Goal: Information Seeking & Learning: Learn about a topic

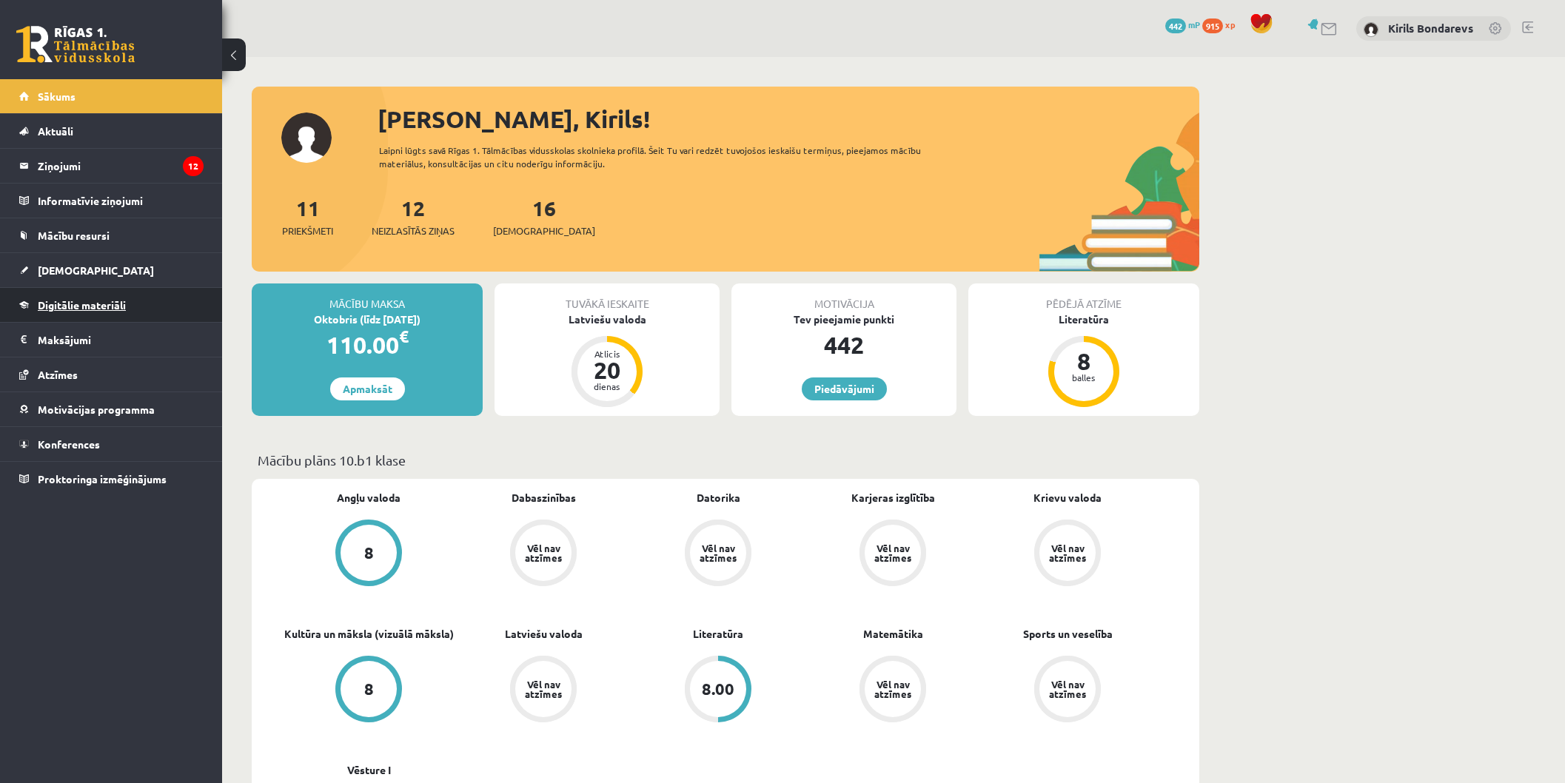
scroll to position [164, 0]
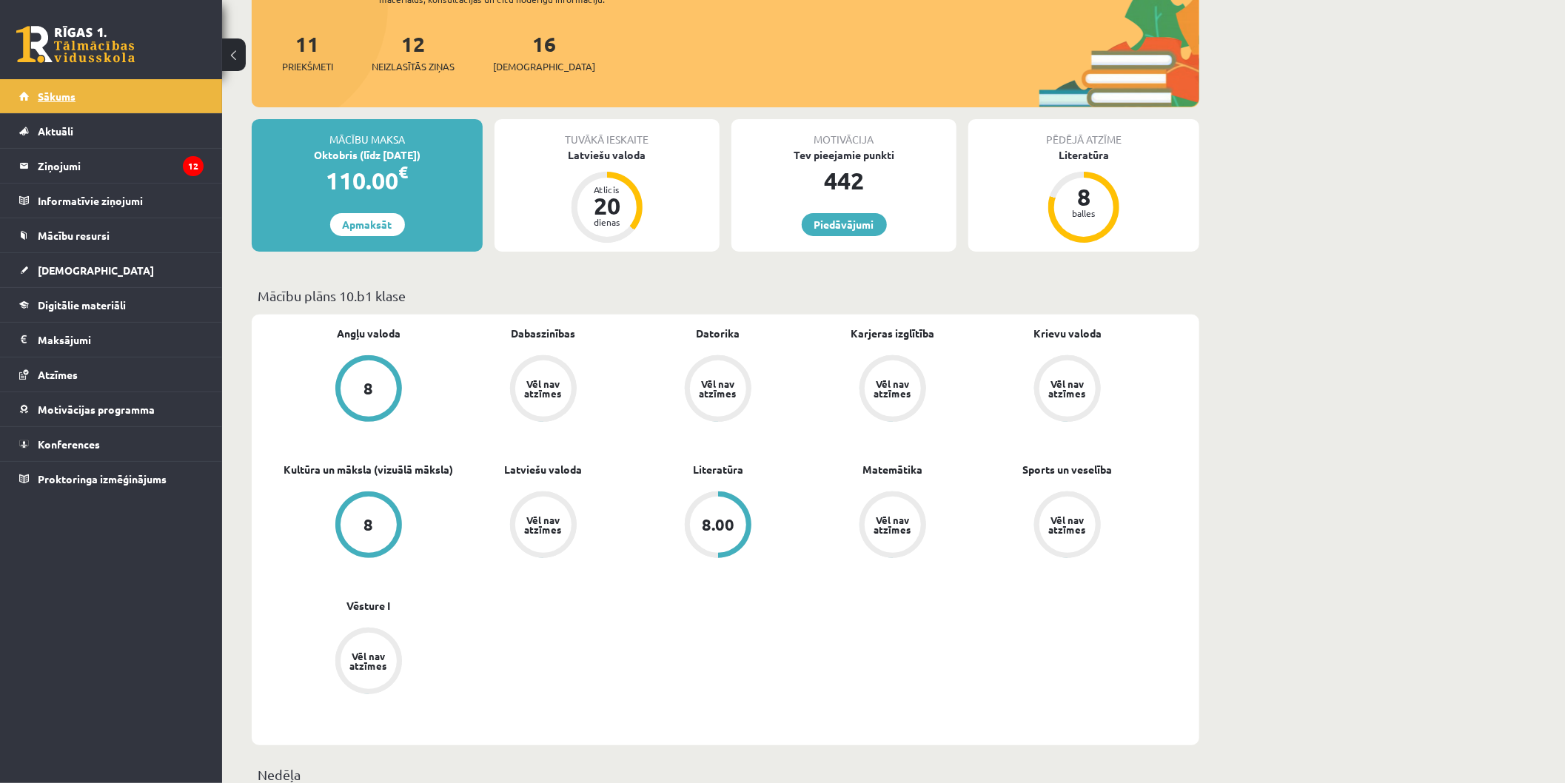
click at [89, 99] on link "Sākums" at bounding box center [111, 96] width 184 height 34
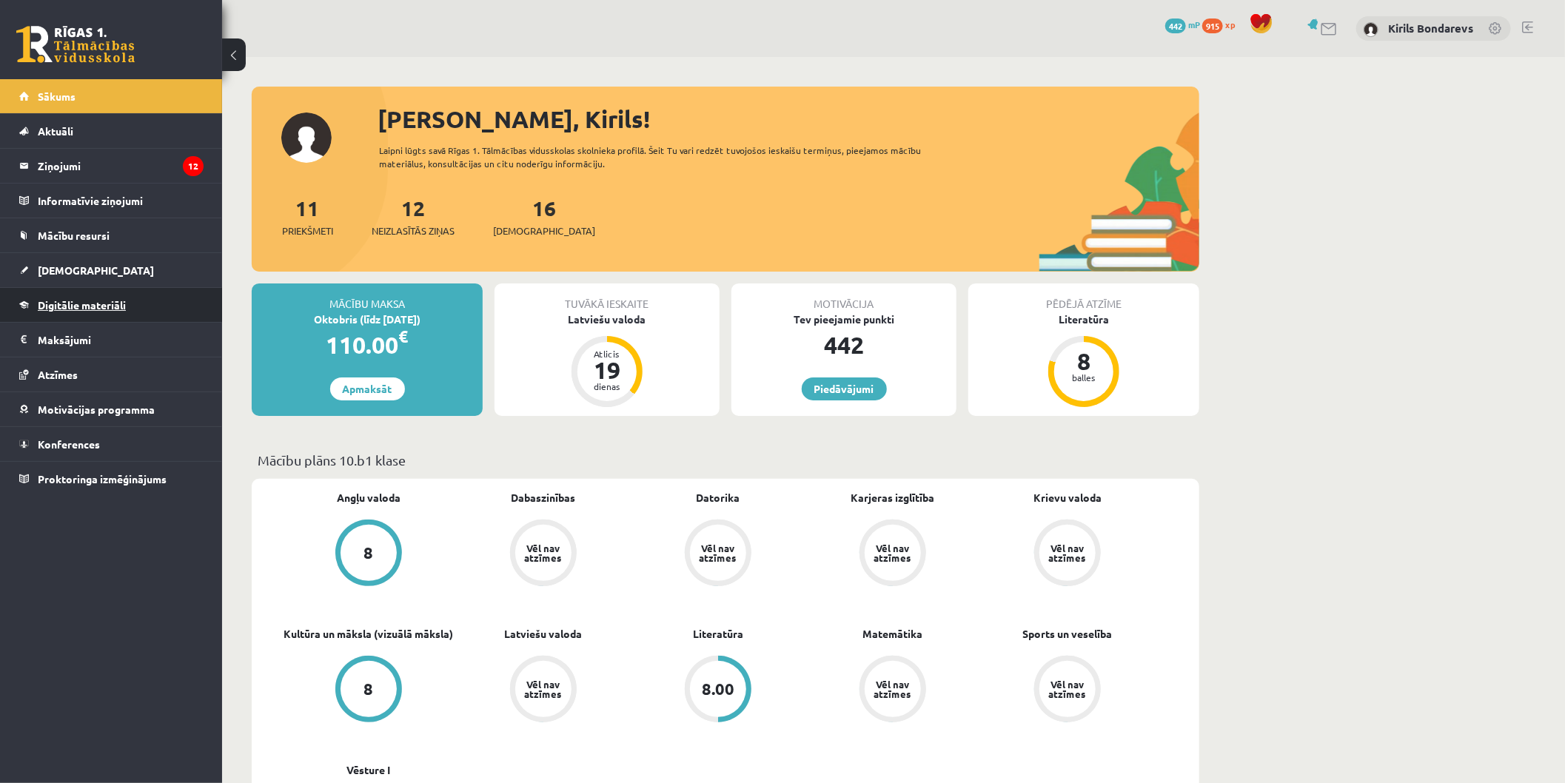
click at [71, 305] on span "Digitālie materiāli" at bounding box center [82, 304] width 88 height 13
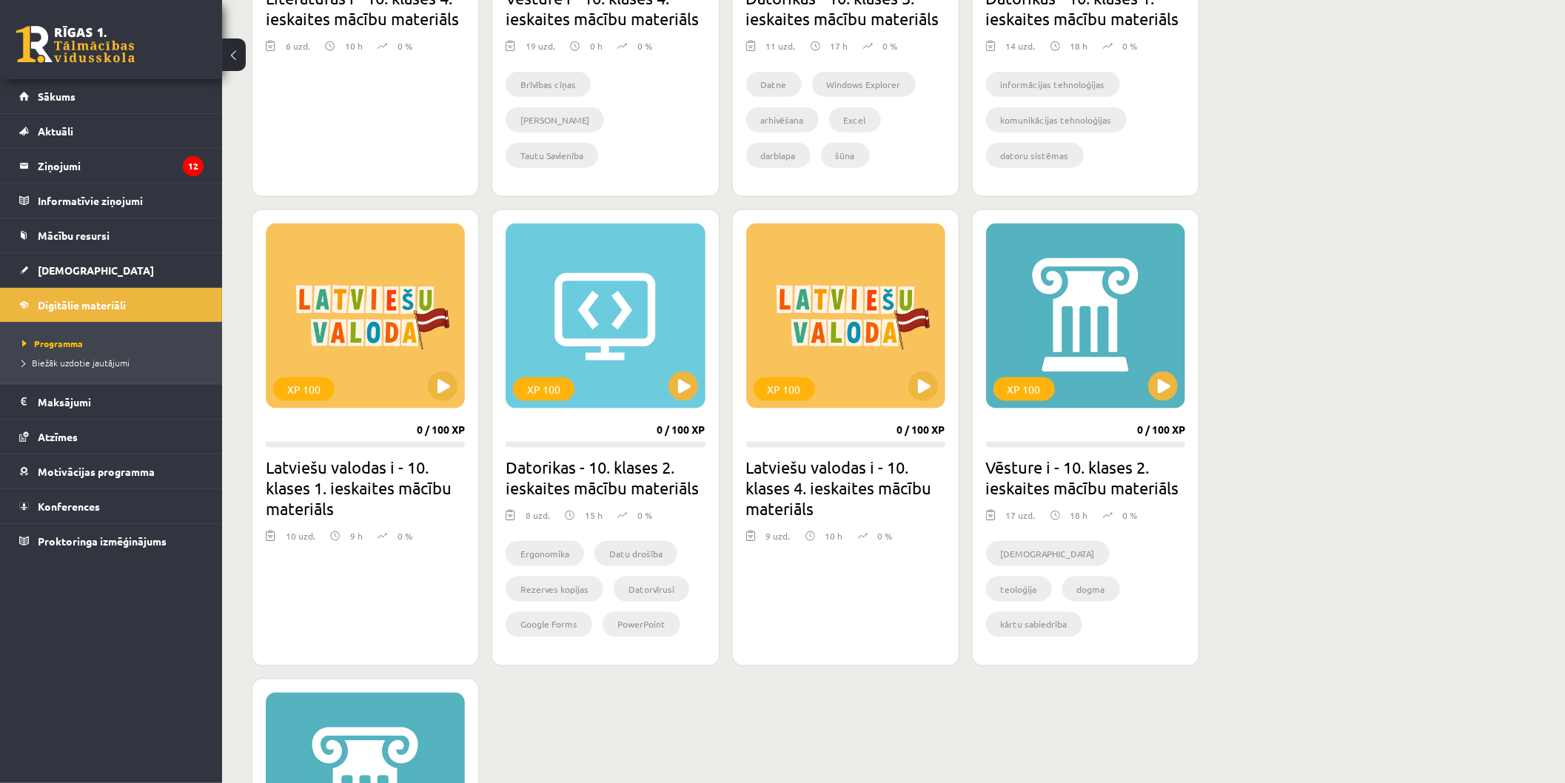
scroll to position [740, 0]
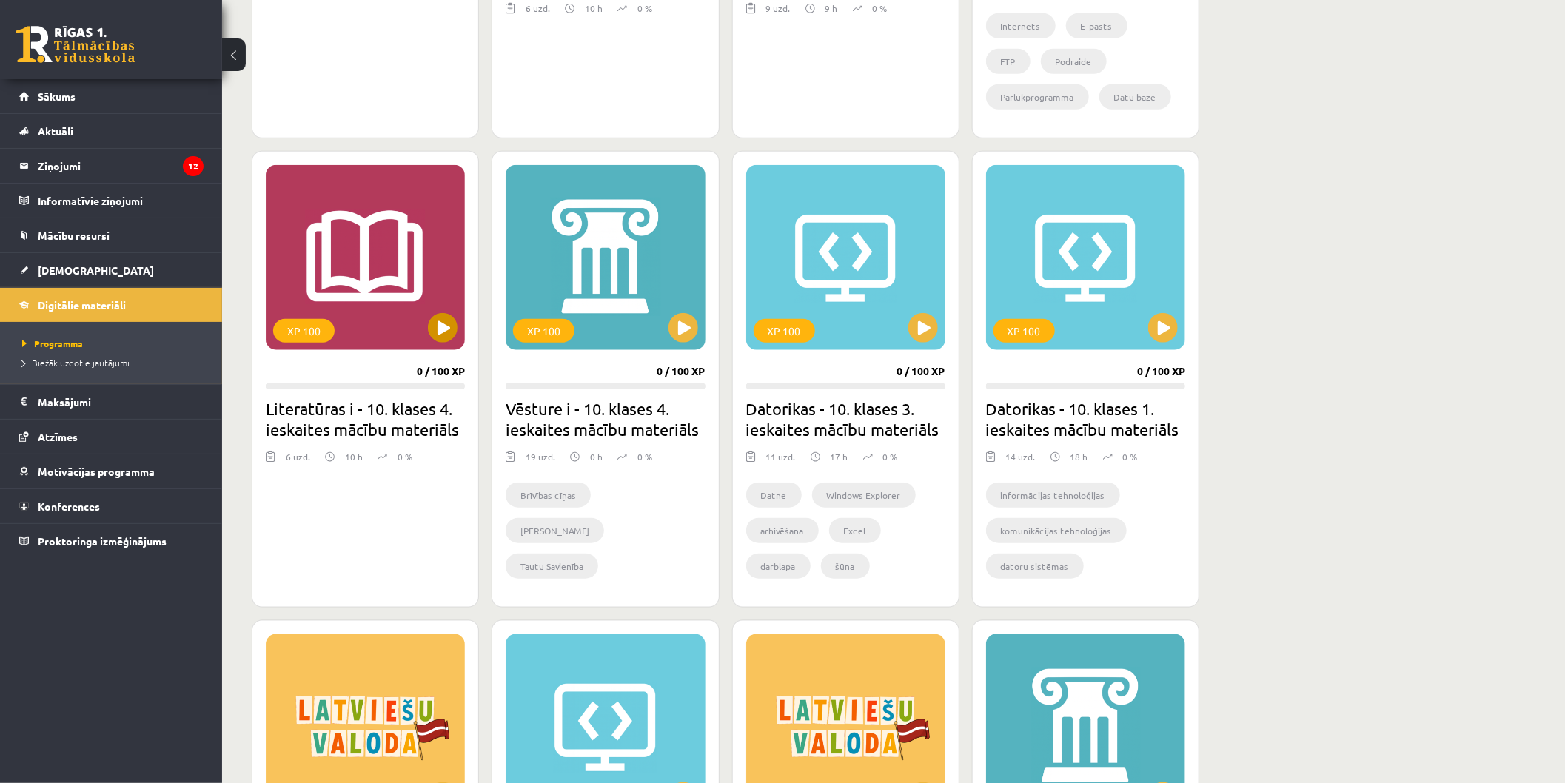
click at [381, 272] on div "XP 100" at bounding box center [365, 257] width 199 height 185
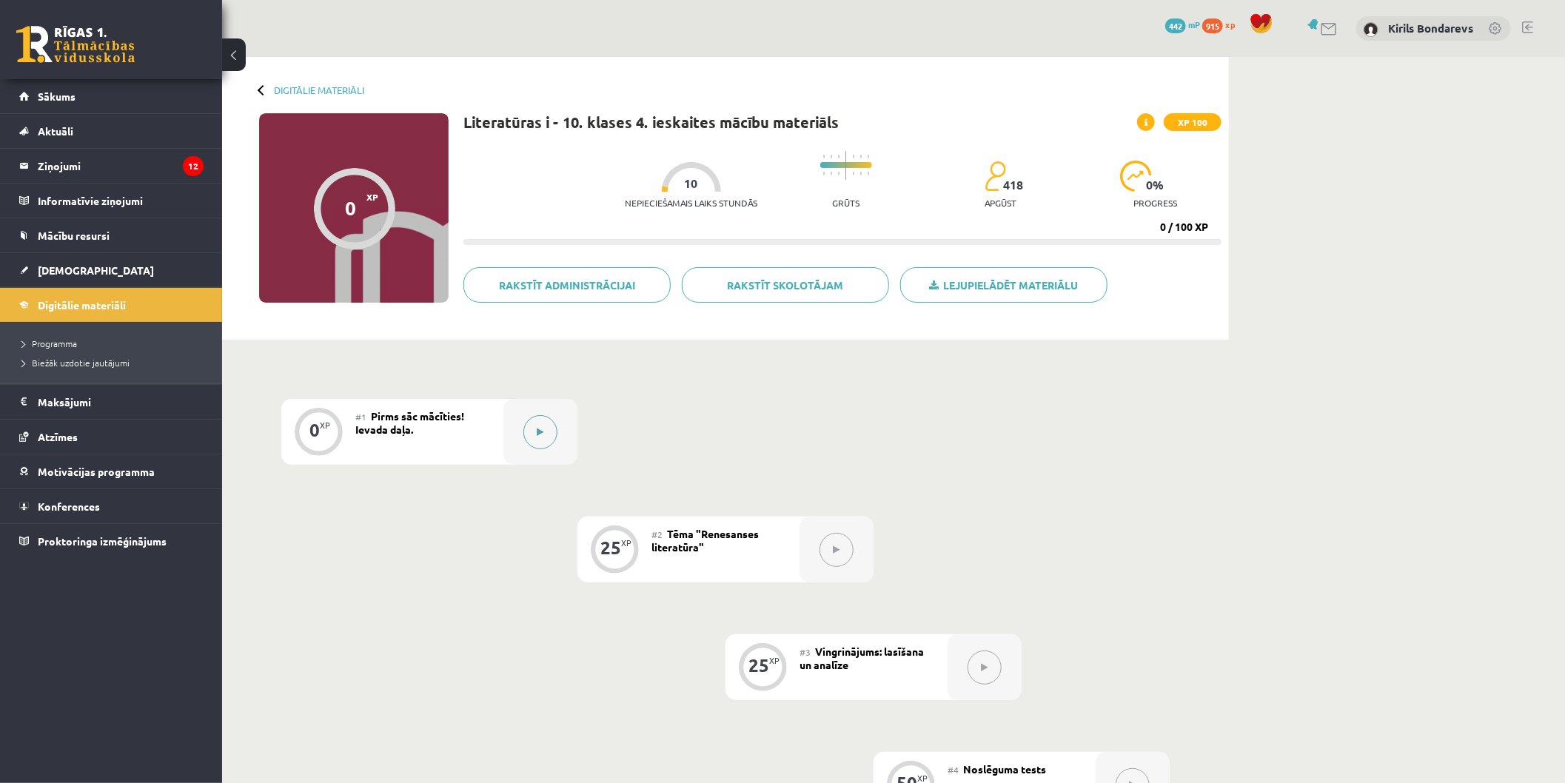
click at [540, 429] on icon at bounding box center [540, 432] width 7 height 9
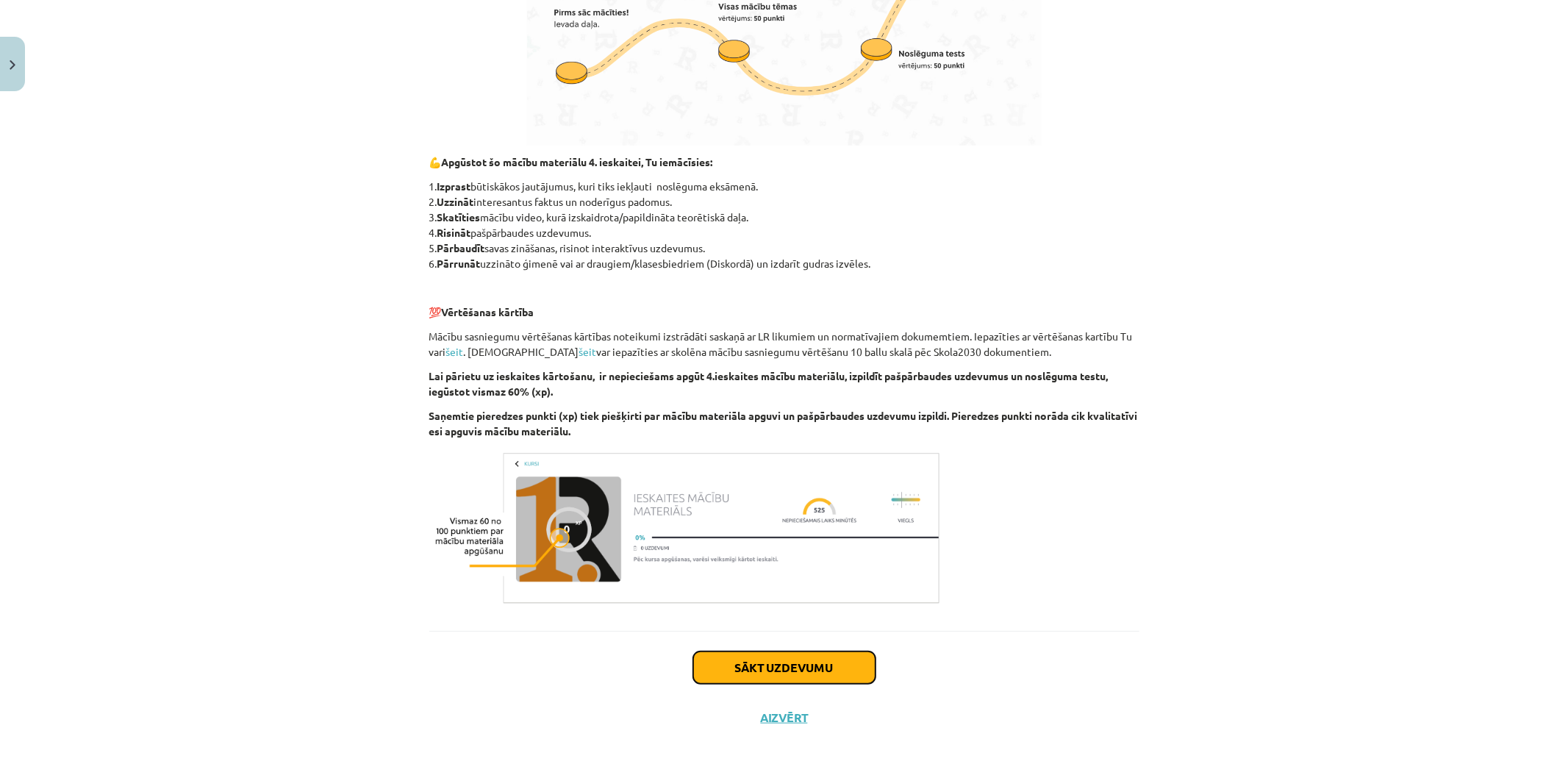
click at [754, 670] on button "Sākt uzdevumu" at bounding box center [784, 668] width 183 height 33
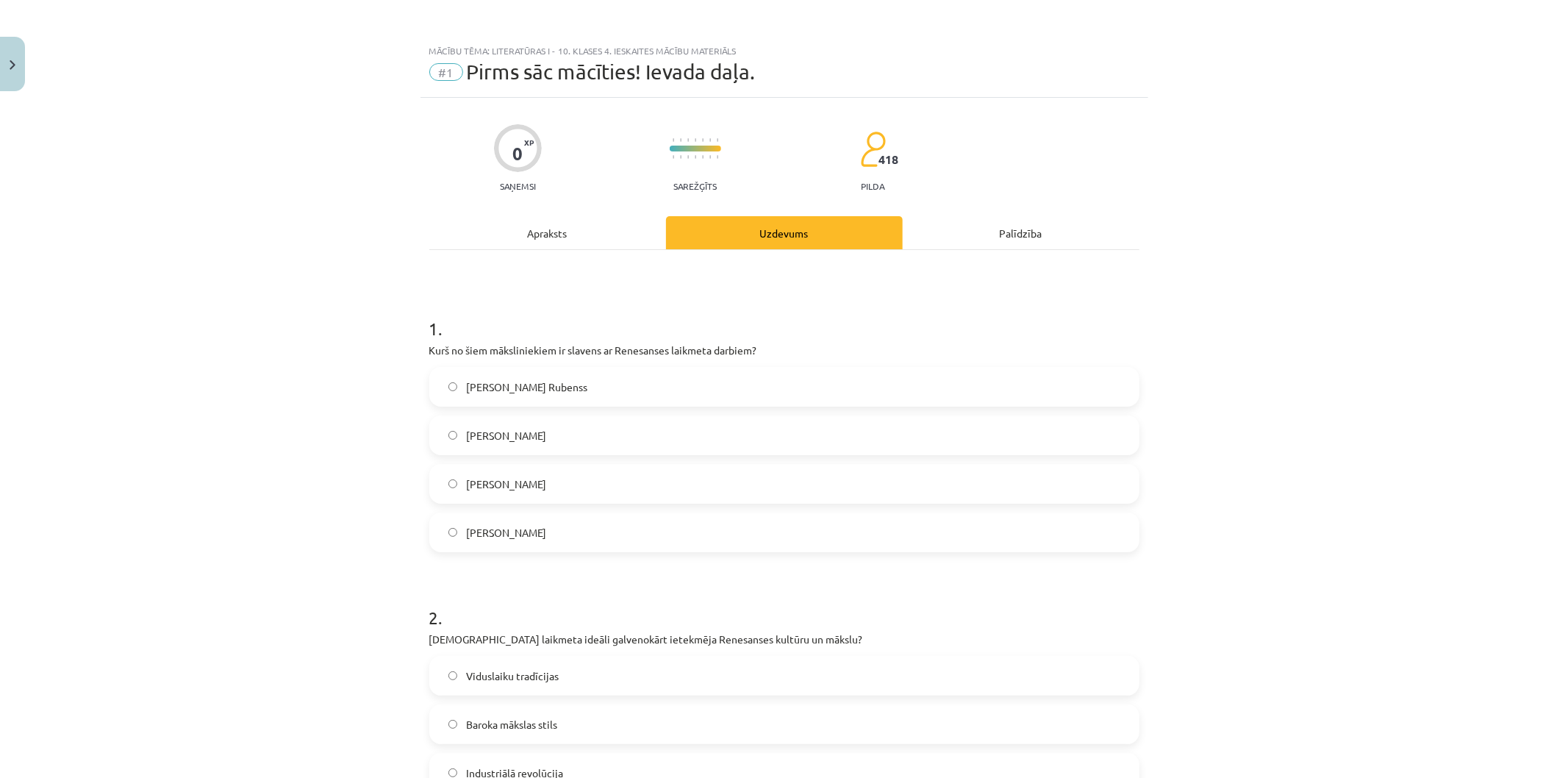
click at [501, 439] on span "Leonardo da Vinči" at bounding box center [505, 436] width 80 height 16
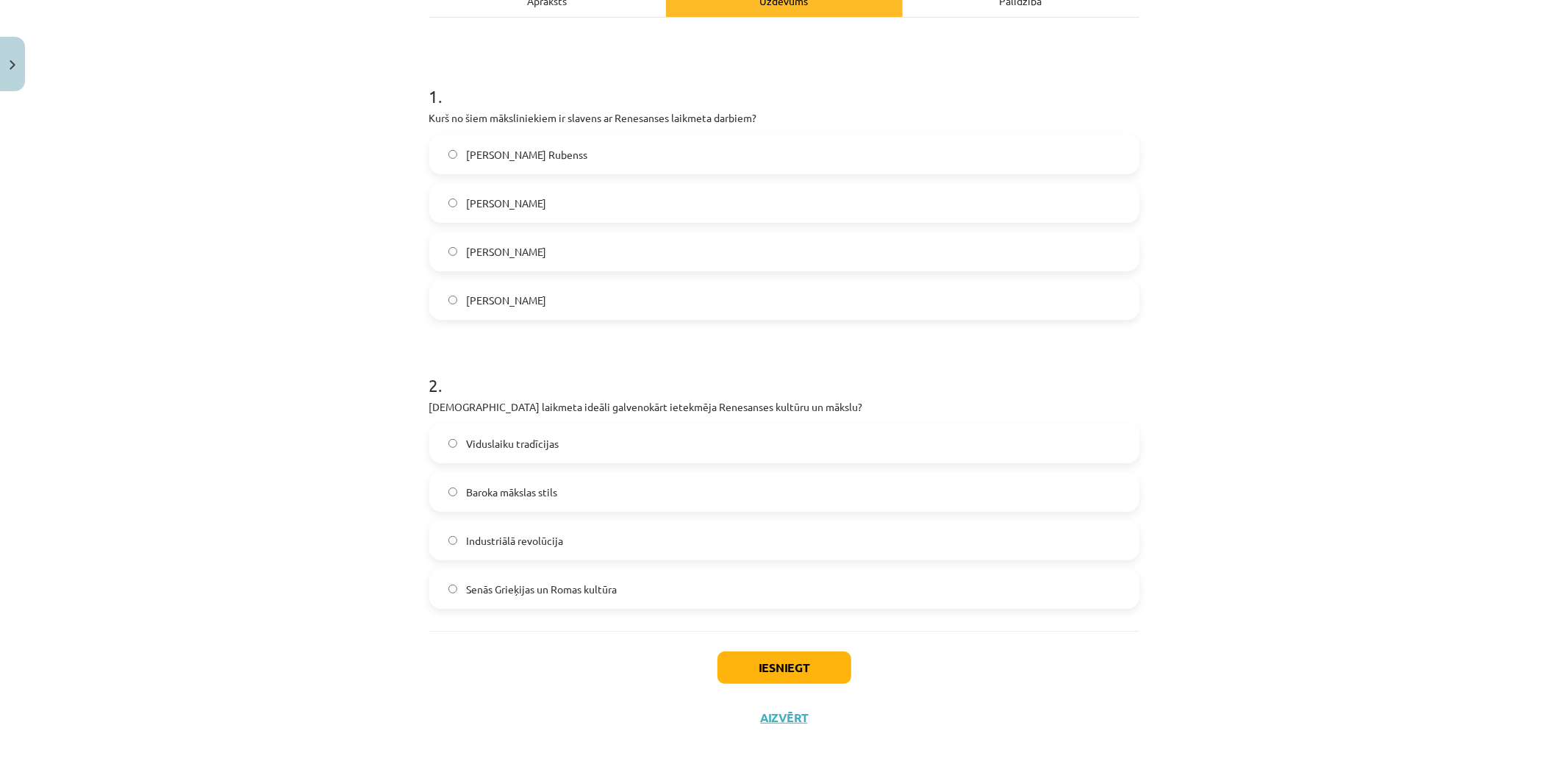
click at [565, 487] on label "Baroka mākslas stils" at bounding box center [784, 492] width 707 height 37
click at [752, 664] on button "Iesniegt" at bounding box center [784, 668] width 134 height 33
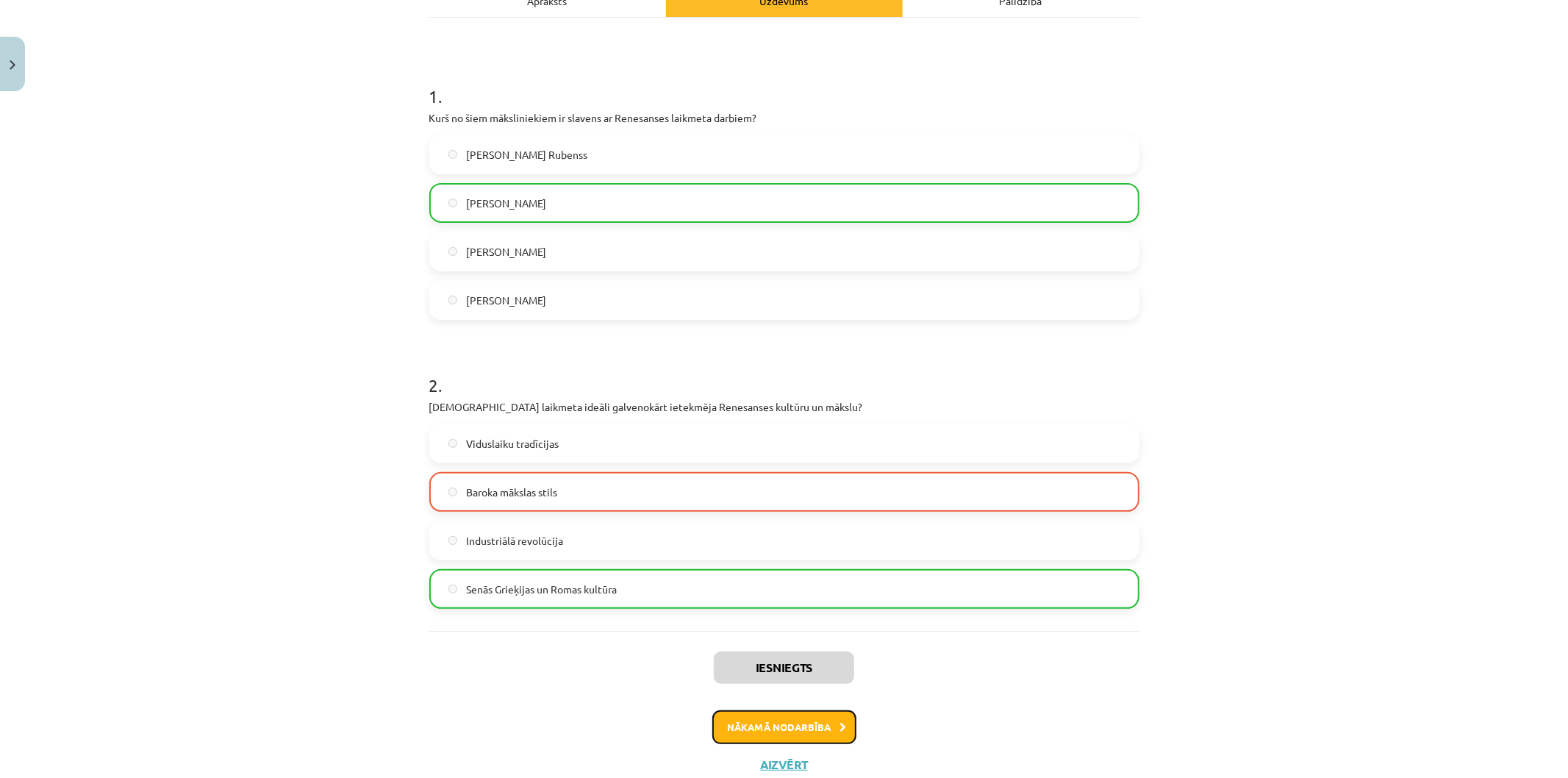
click at [749, 723] on button "Nākamā nodarbība" at bounding box center [784, 727] width 144 height 34
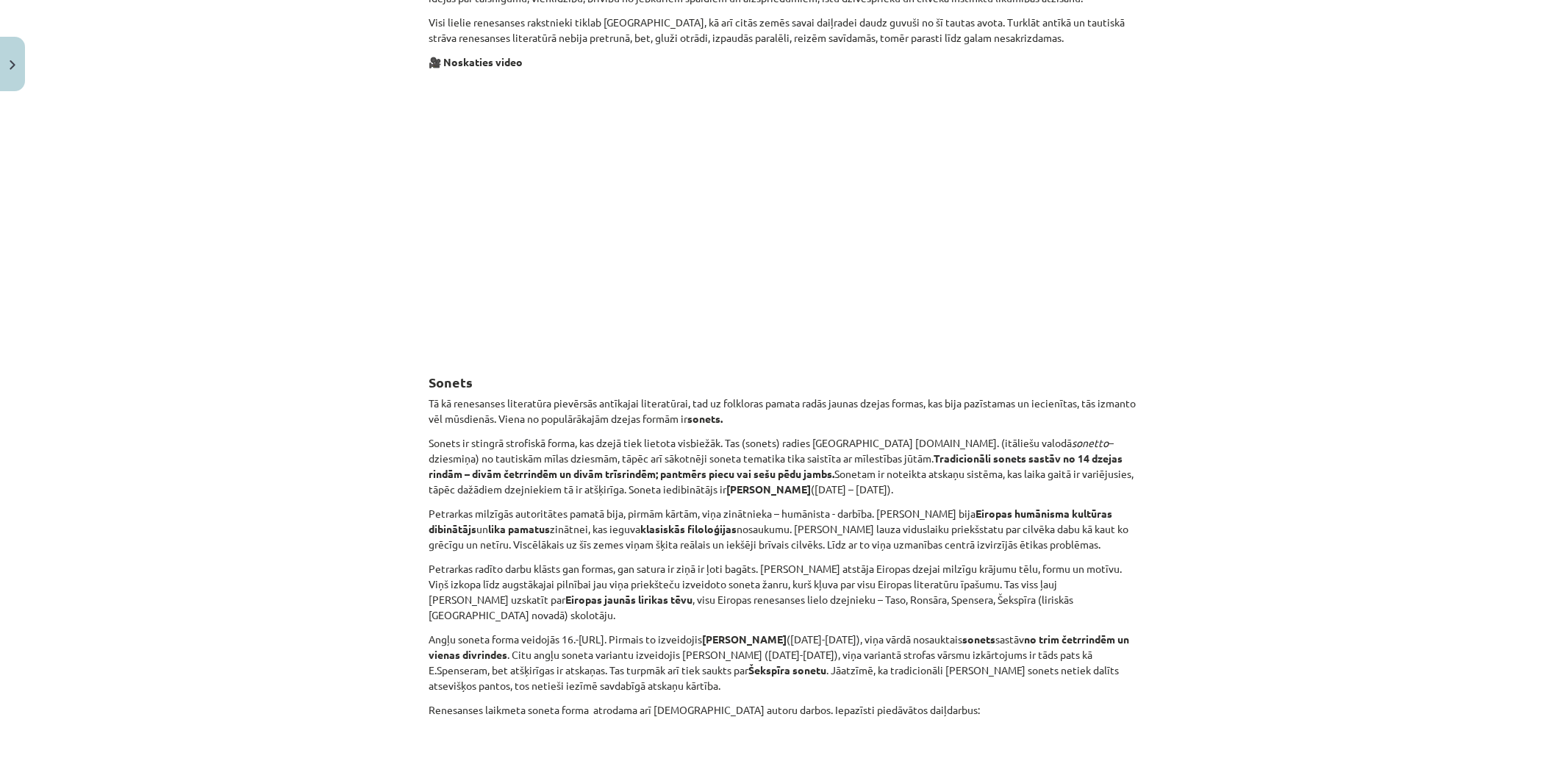
scroll to position [1634, 0]
